Goal: Transaction & Acquisition: Purchase product/service

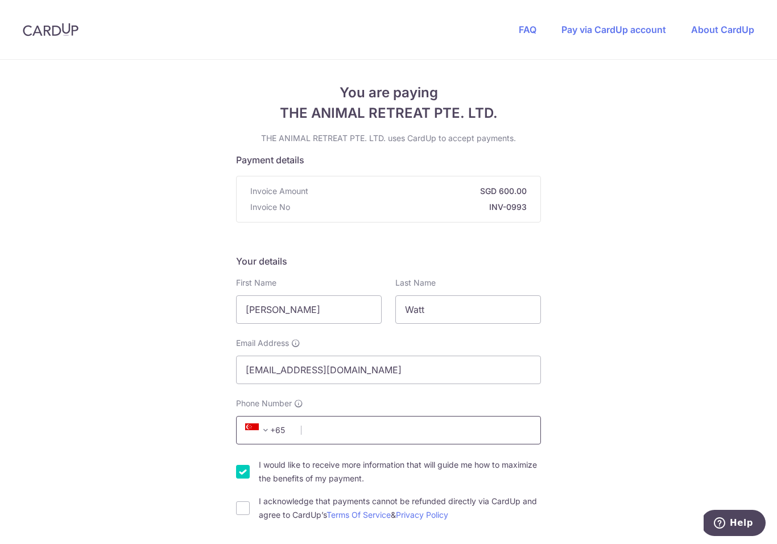
click at [326, 436] on input "Phone Number" at bounding box center [388, 430] width 305 height 28
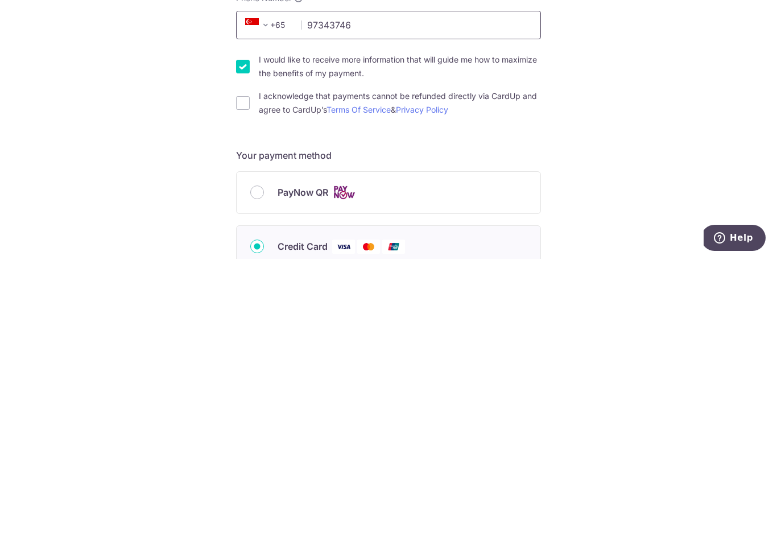
scroll to position [119, 0]
type input "97343746"
click at [244, 382] on input "I acknowledge that payments cannot be refunded directly via CardUp and agree to…" at bounding box center [243, 389] width 14 height 14
checkbox input "true"
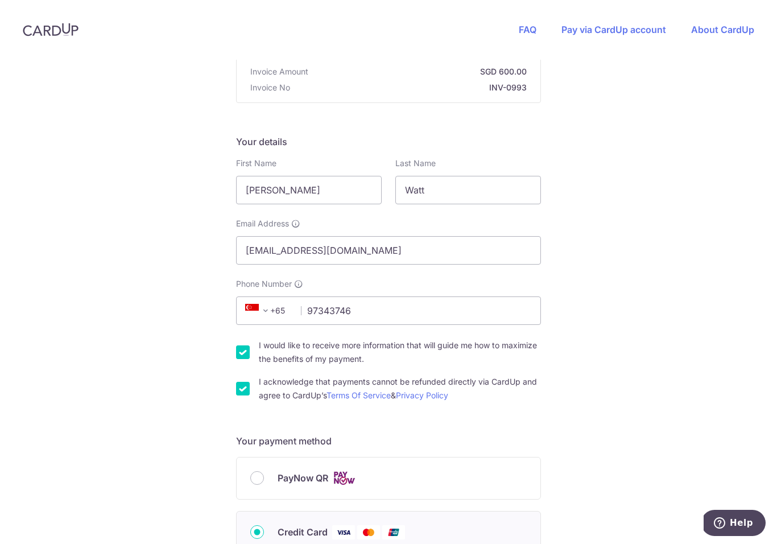
click at [246, 354] on input "I would like to receive more information that will guide me how to maximize the…" at bounding box center [243, 352] width 14 height 14
checkbox input "false"
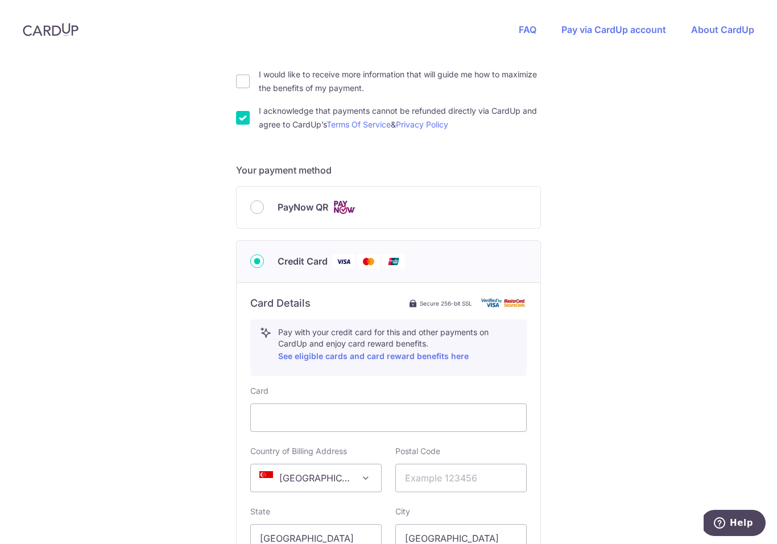
scroll to position [394, 0]
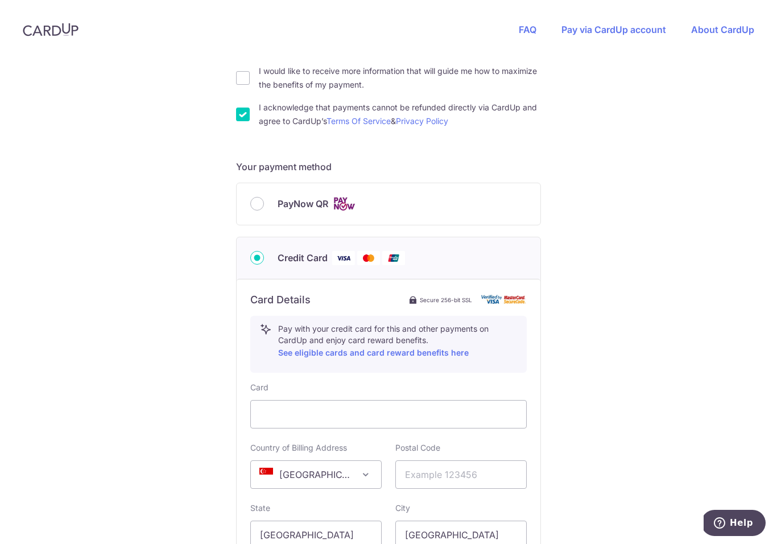
click at [257, 209] on input "PayNow QR" at bounding box center [257, 204] width 14 height 14
radio input "true"
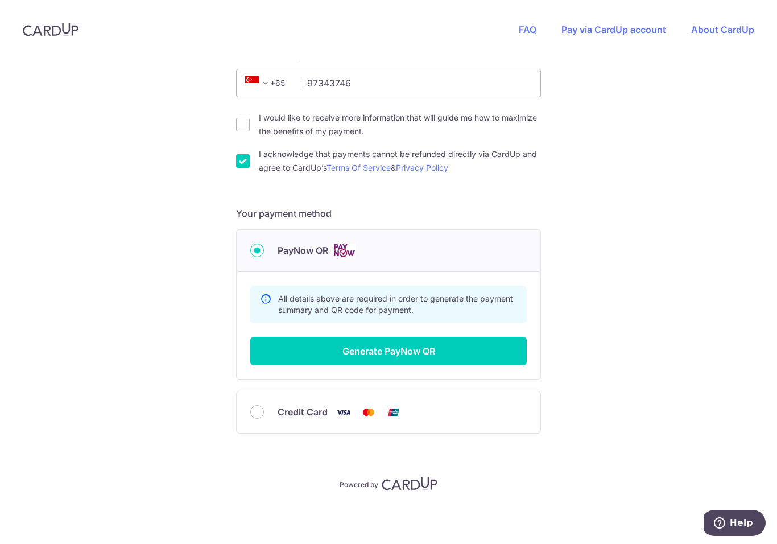
scroll to position [351, 0]
click at [383, 350] on button "Generate PayNow QR" at bounding box center [388, 351] width 276 height 28
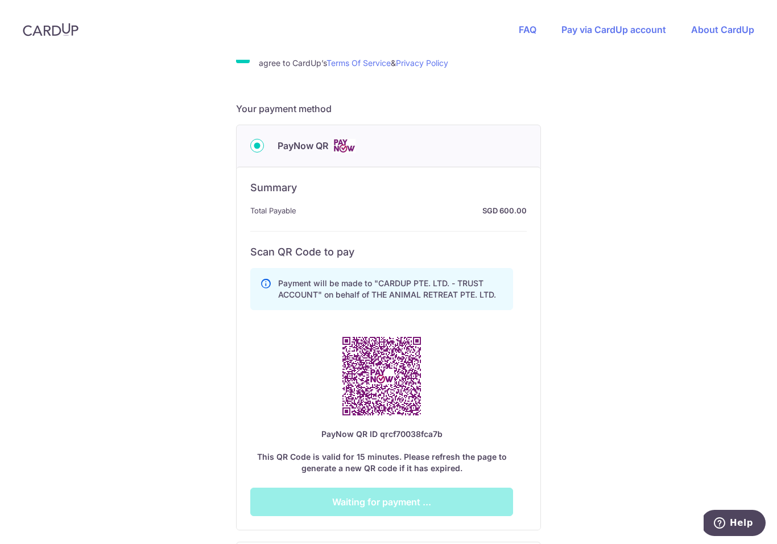
scroll to position [453, 0]
